Goal: Information Seeking & Learning: Learn about a topic

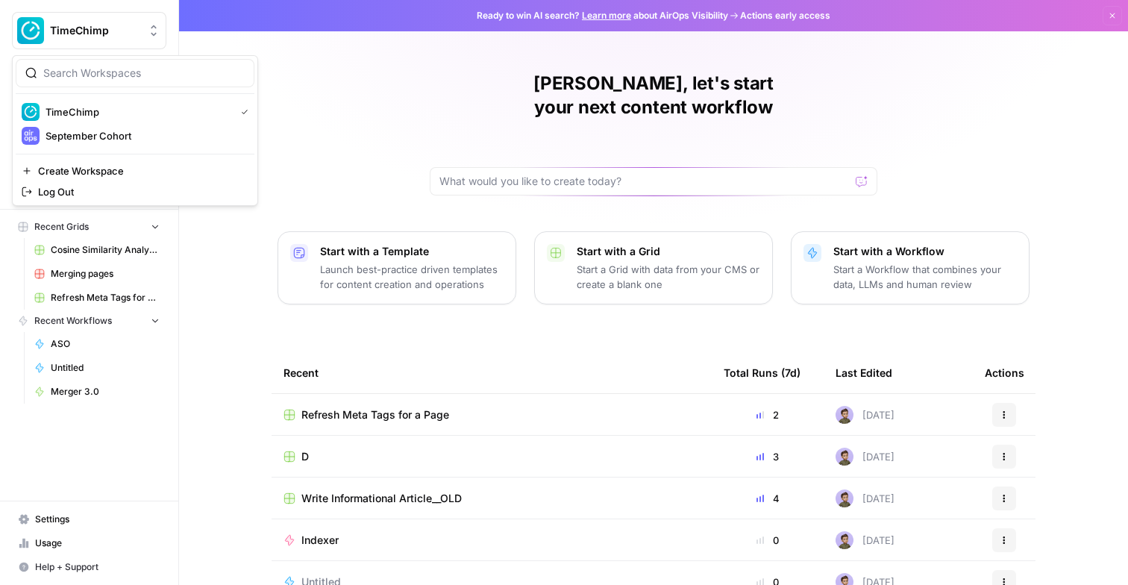
click at [125, 30] on span "TimeChimp" at bounding box center [95, 30] width 90 height 15
click at [109, 129] on span "September Cohort" at bounding box center [144, 135] width 197 height 15
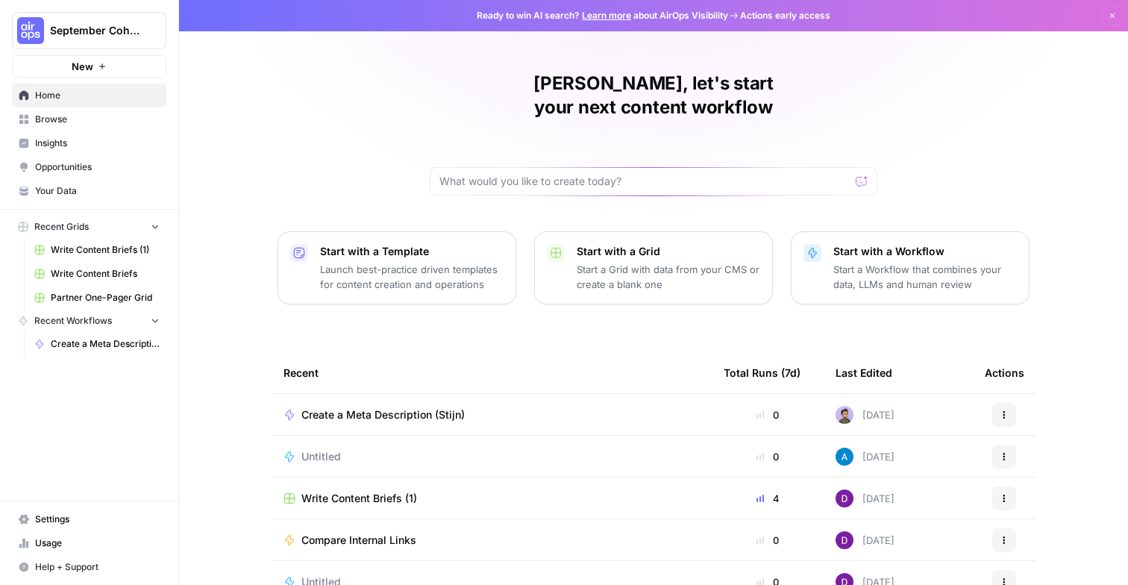
click at [90, 166] on span "Opportunities" at bounding box center [97, 166] width 125 height 13
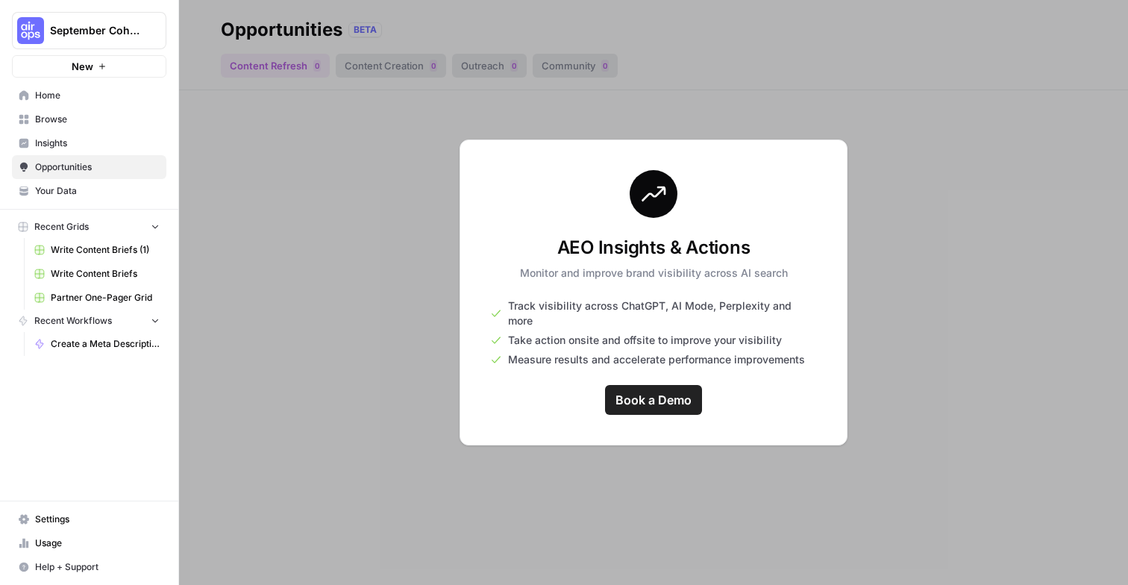
click at [81, 142] on span "Insights" at bounding box center [97, 143] width 125 height 13
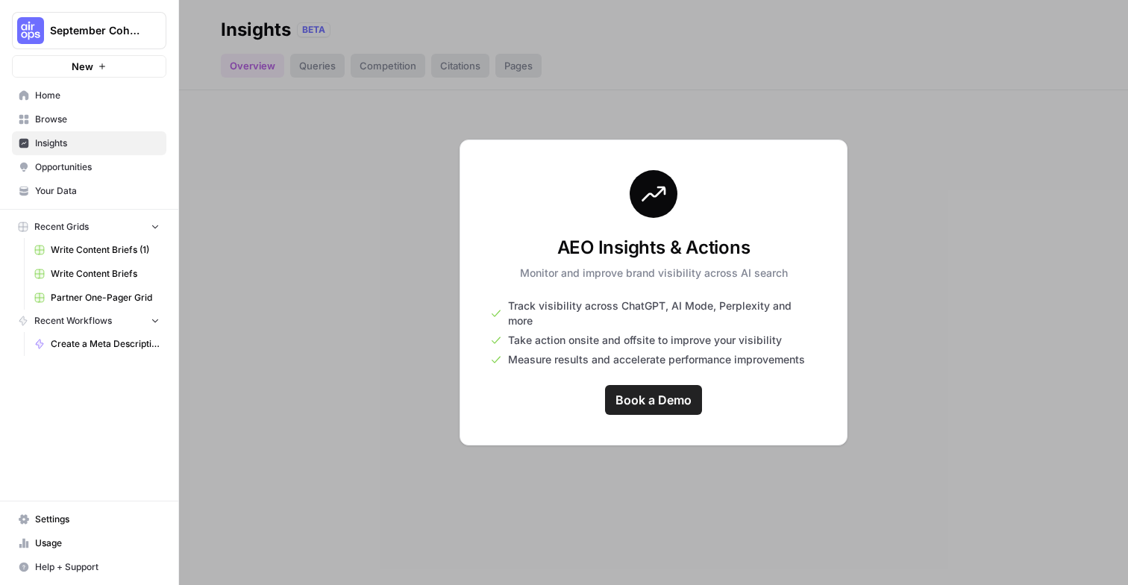
click at [81, 117] on span "Browse" at bounding box center [97, 119] width 125 height 13
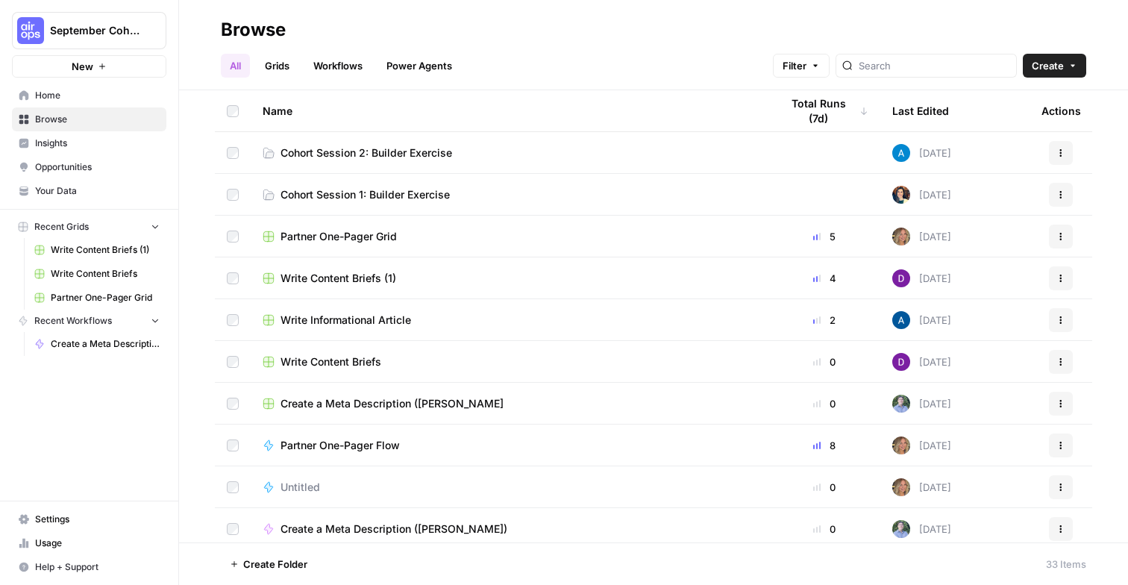
click at [326, 155] on span "Cohort Session 2: Builder Exercise" at bounding box center [366, 152] width 172 height 15
